Goal: Transaction & Acquisition: Purchase product/service

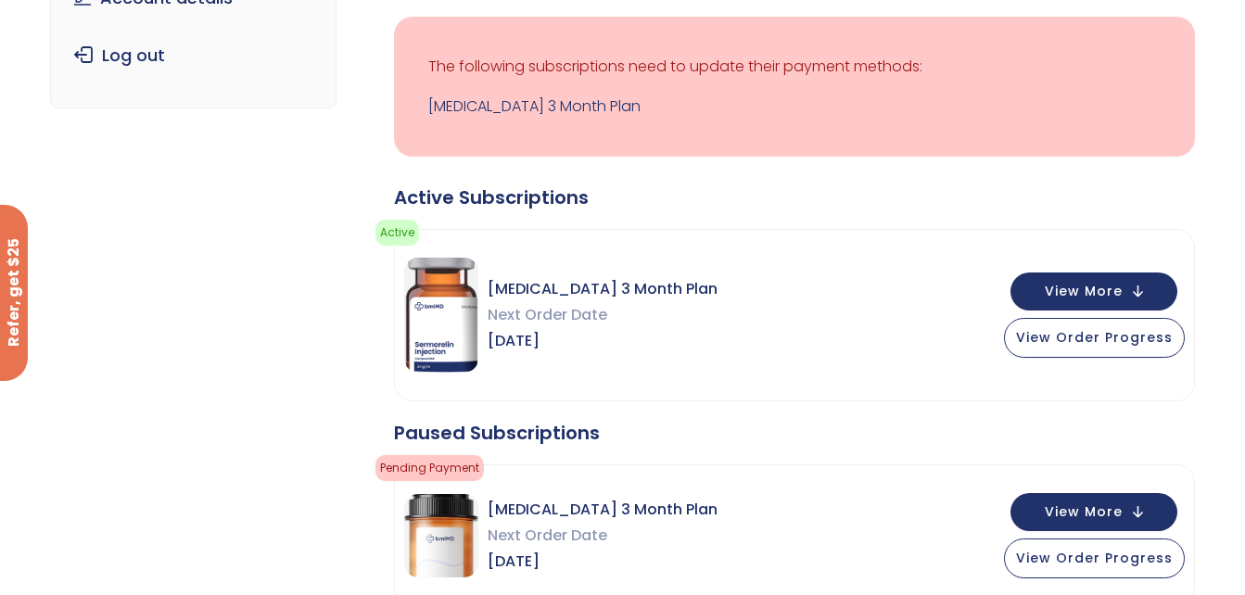
scroll to position [358, 0]
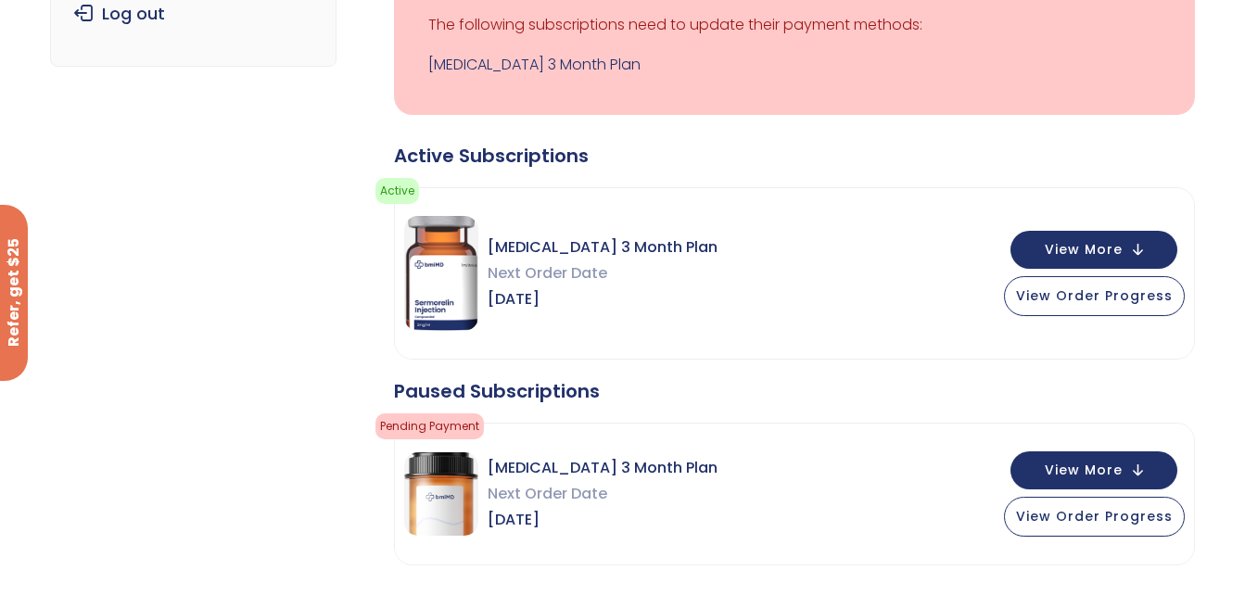
click at [940, 149] on div "Active Subscriptions" at bounding box center [794, 156] width 801 height 26
click at [818, 150] on div "Active Subscriptions" at bounding box center [794, 156] width 801 height 26
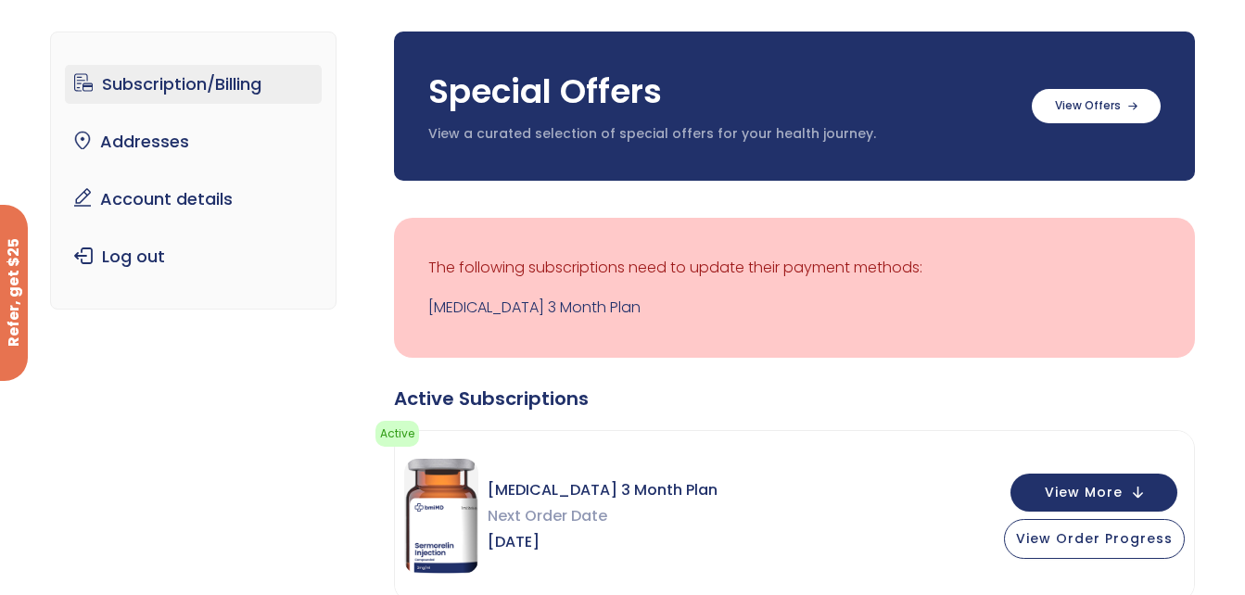
scroll to position [0, 0]
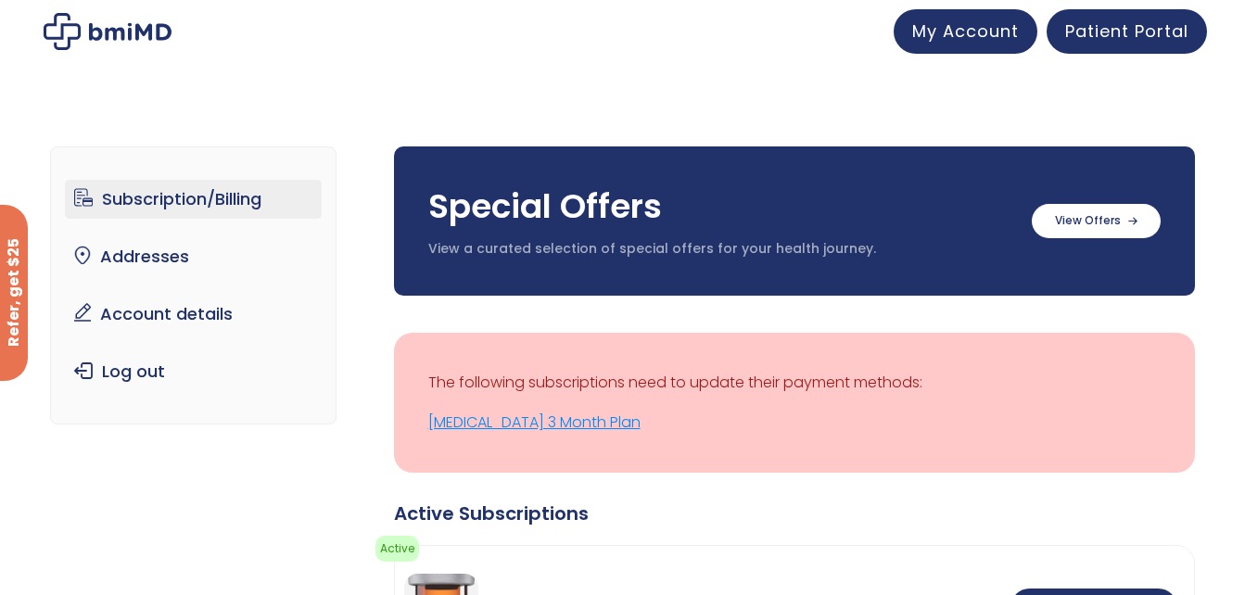
click at [483, 422] on link "[MEDICAL_DATA] 3 Month Plan" at bounding box center [794, 423] width 732 height 26
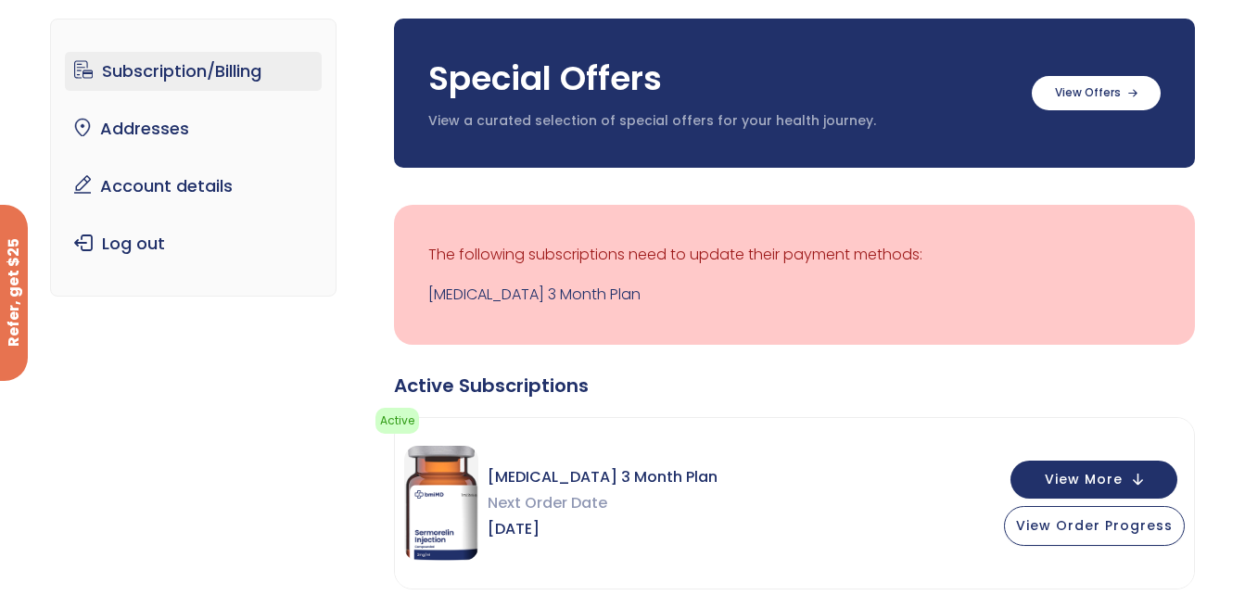
scroll to position [94, 0]
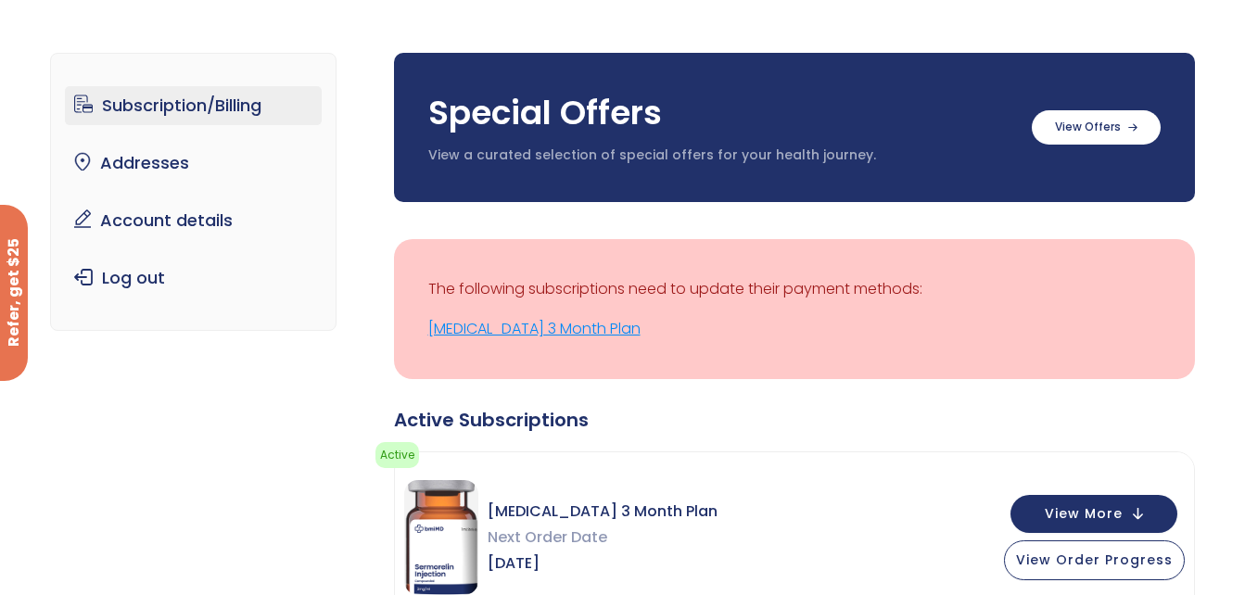
click at [508, 331] on link "[MEDICAL_DATA] 3 Month Plan" at bounding box center [794, 329] width 732 height 26
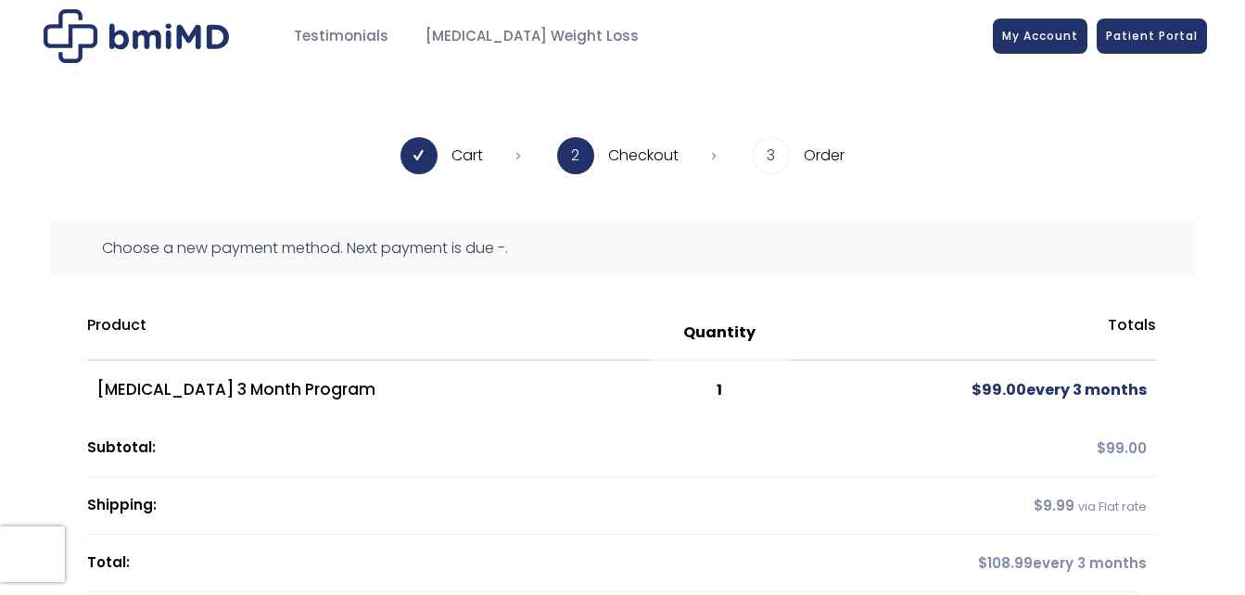
click at [907, 84] on div "**********" at bounding box center [622, 496] width 1245 height 848
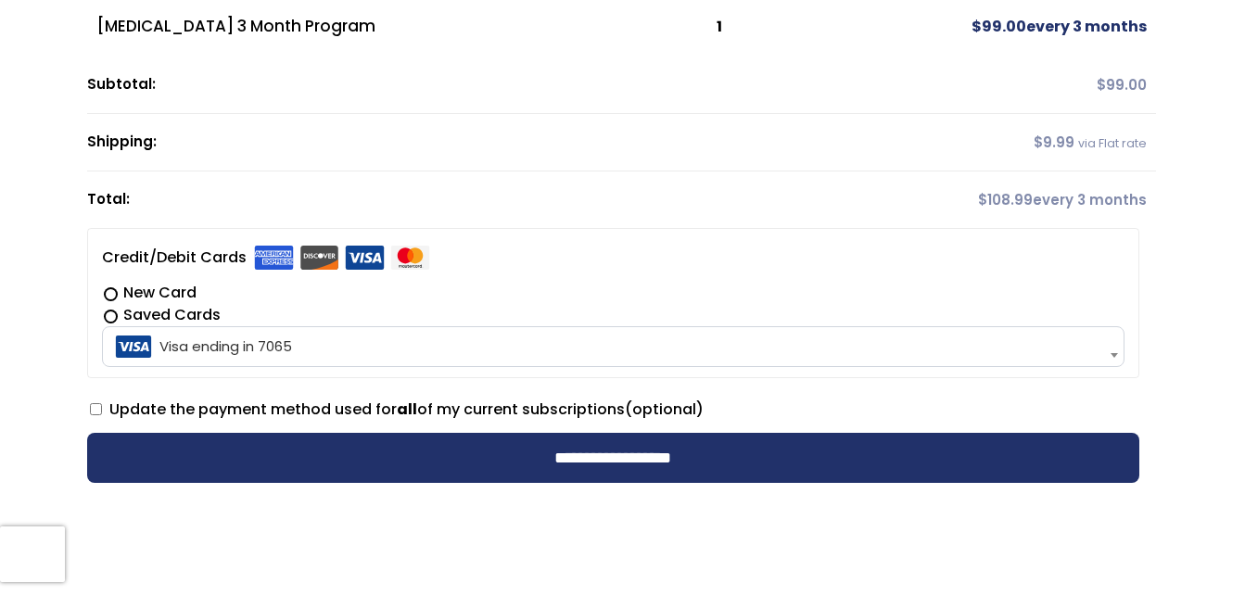
scroll to position [371, 0]
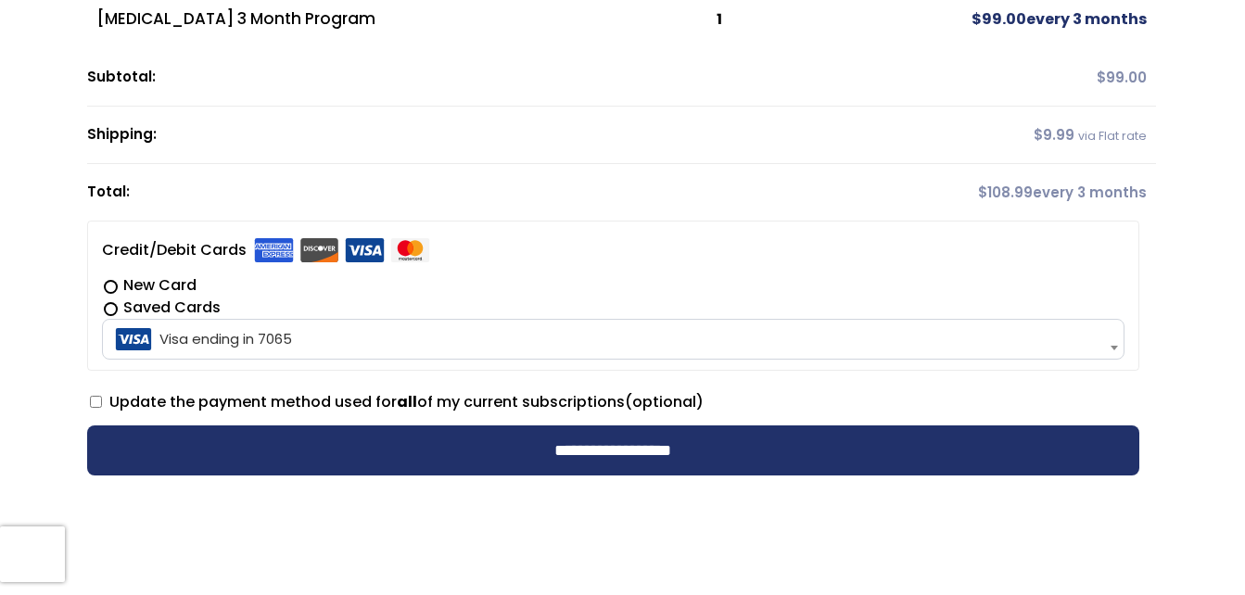
click at [1202, 492] on div "**********" at bounding box center [623, 195] width 1168 height 691
click at [917, 137] on td "$ 9.99 via Flat rate" at bounding box center [973, 135] width 366 height 57
click at [864, 76] on td "$ 99.00" at bounding box center [973, 77] width 366 height 57
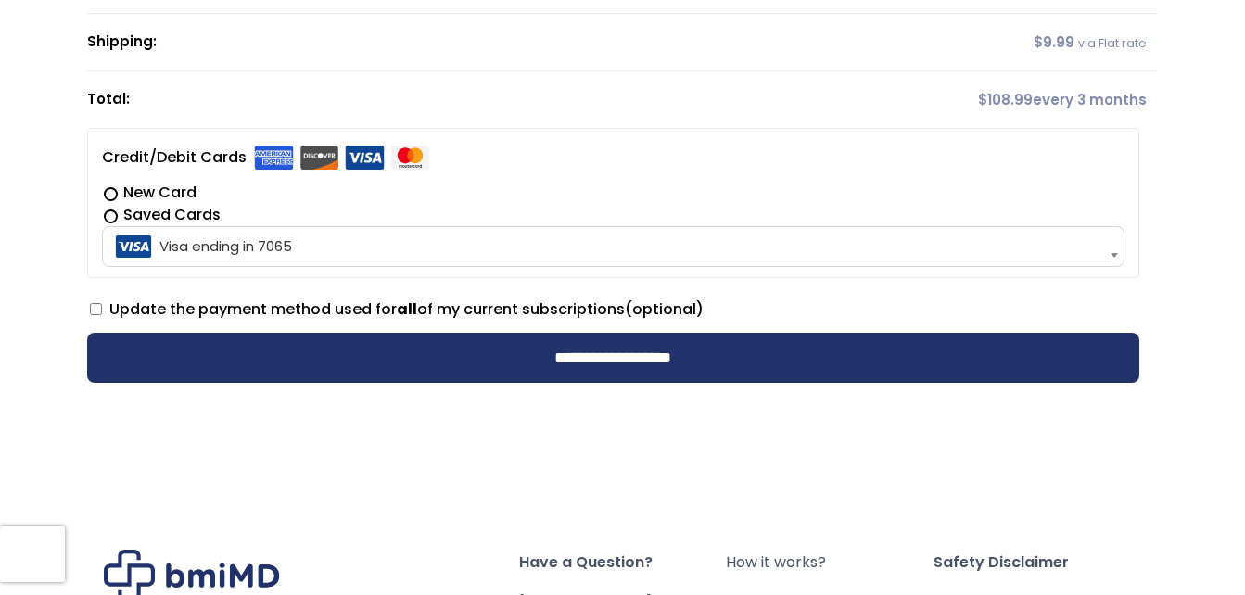
scroll to position [742, 0]
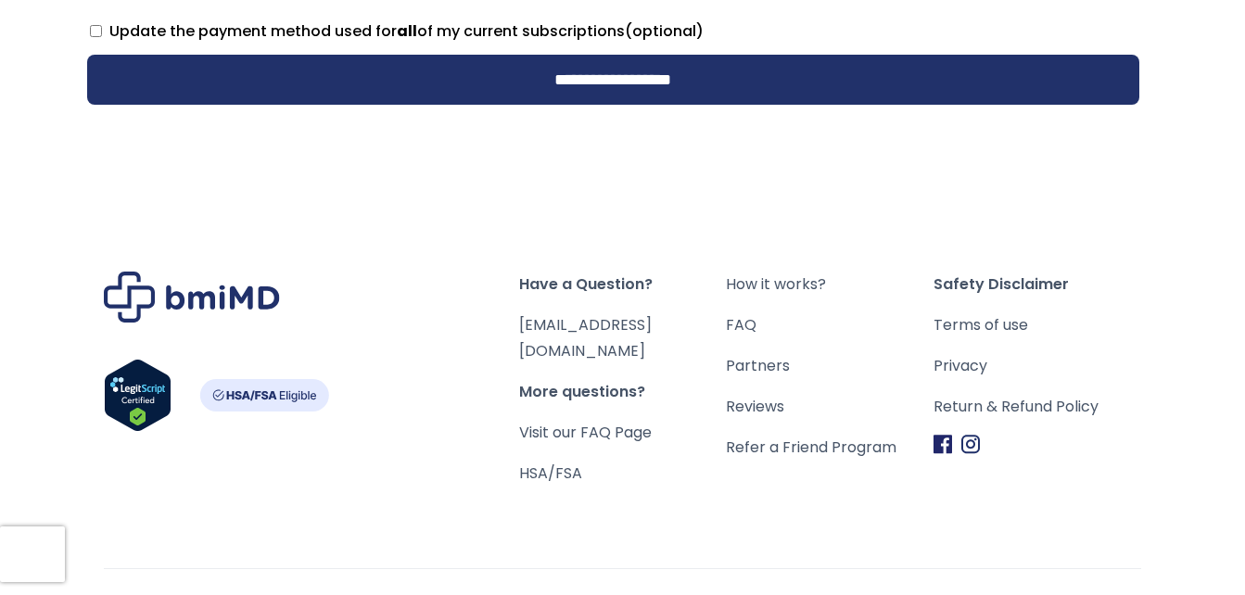
click at [551, 188] on div "Have a Question? orders@bmiMD.com More questions? Visit our FAQ Page HSA/FSA Ho…" at bounding box center [622, 413] width 1245 height 468
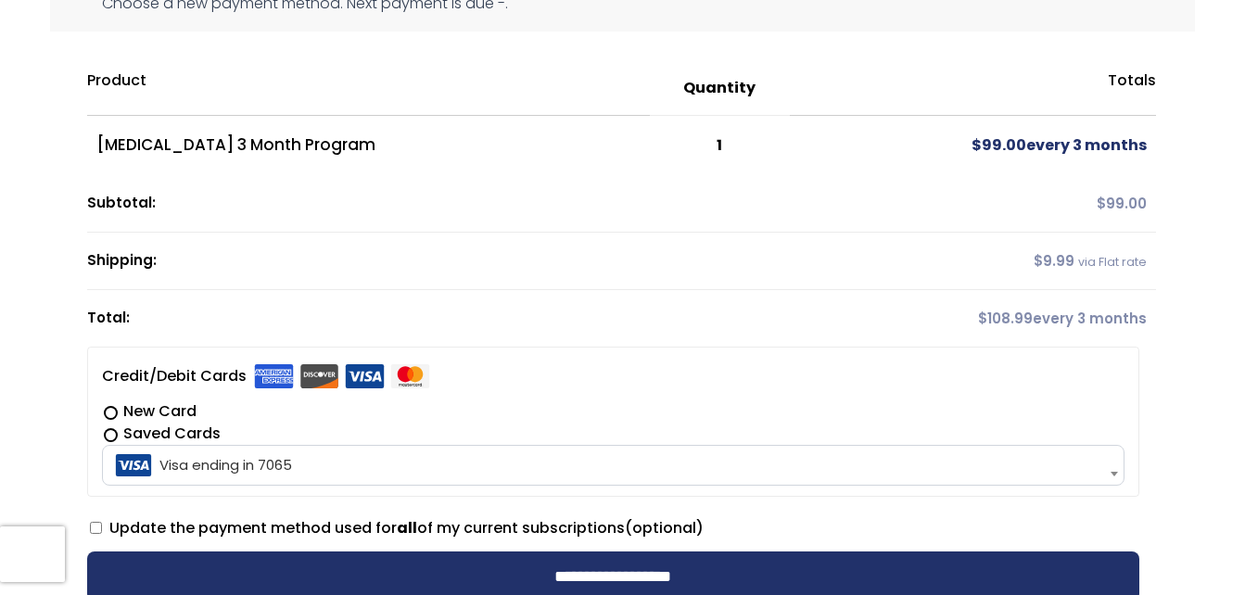
scroll to position [278, 0]
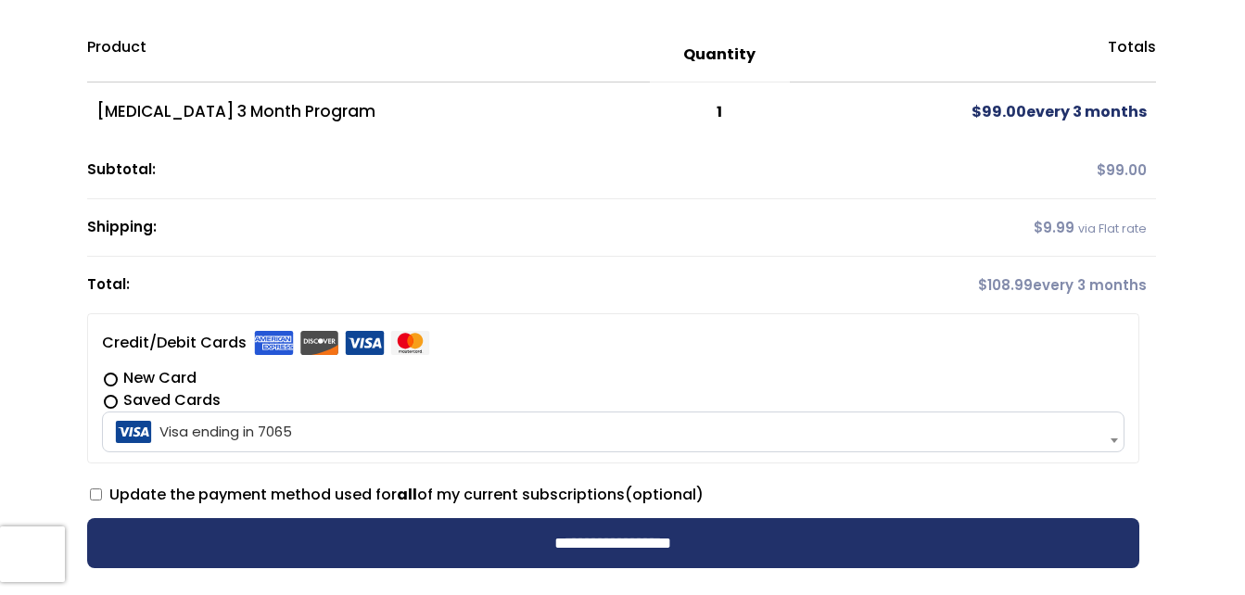
click at [135, 428] on span "Visa ending in 7065" at bounding box center [613, 432] width 1011 height 39
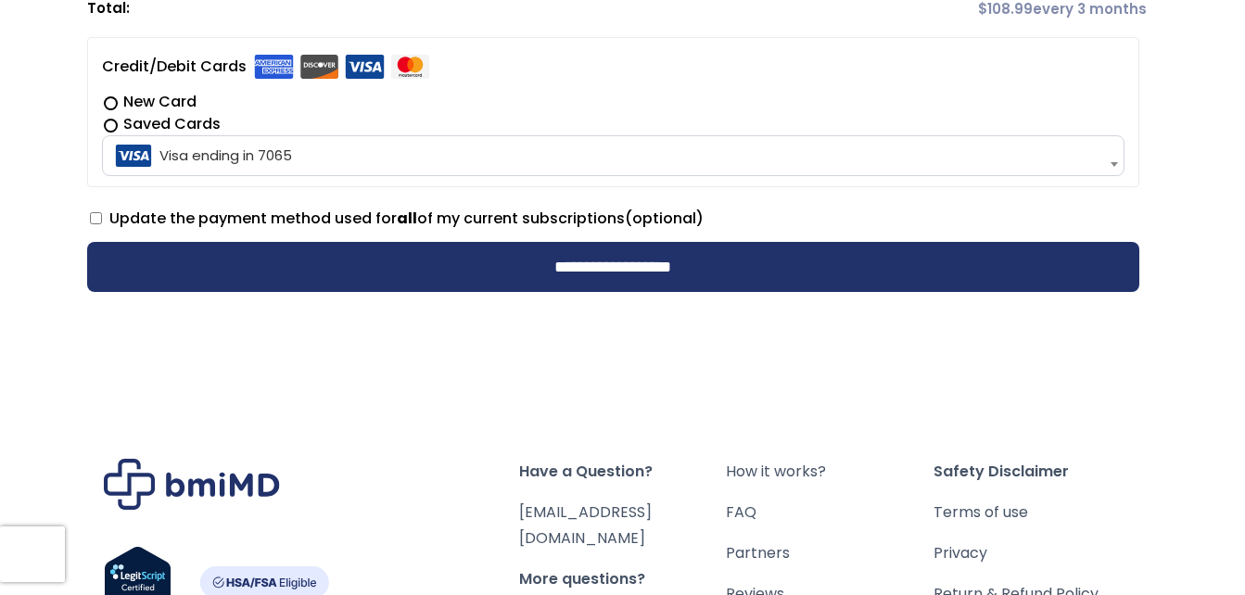
scroll to position [306, 0]
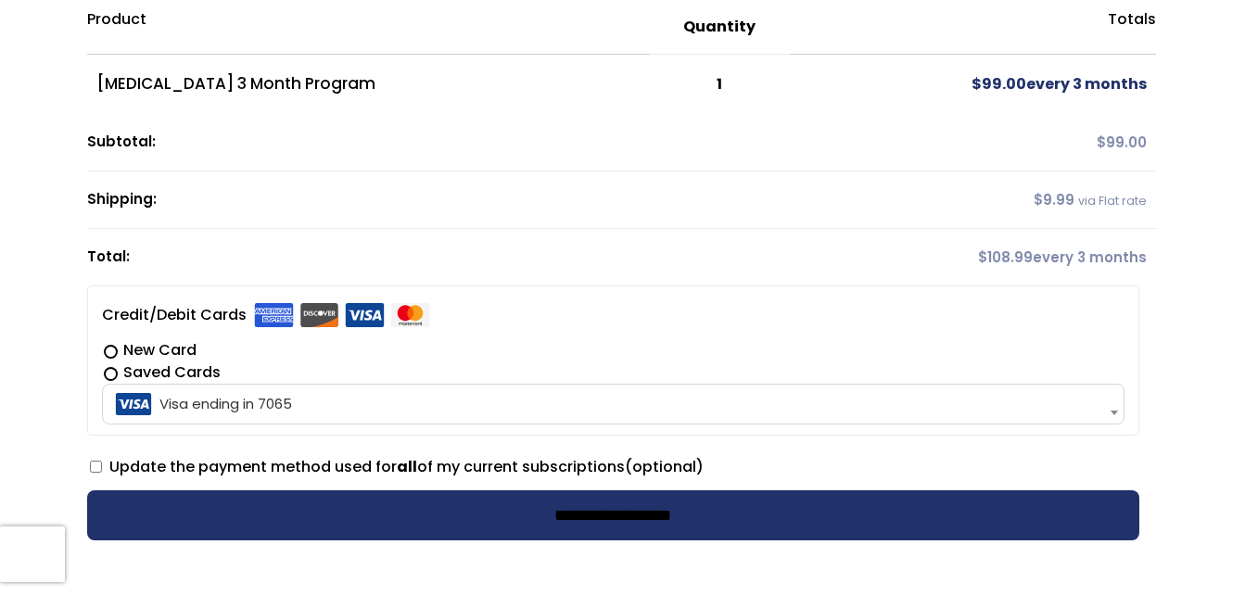
click at [428, 525] on input "**********" at bounding box center [613, 515] width 1052 height 50
